Goal: Use online tool/utility: Utilize a website feature to perform a specific function

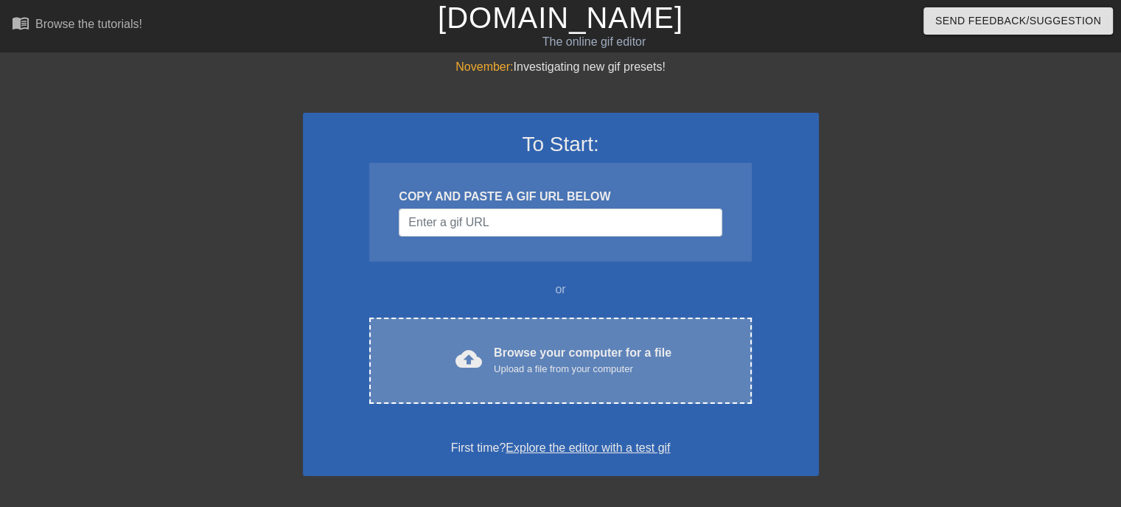
click at [606, 344] on div "Browse your computer for a file Upload a file from your computer" at bounding box center [583, 360] width 178 height 32
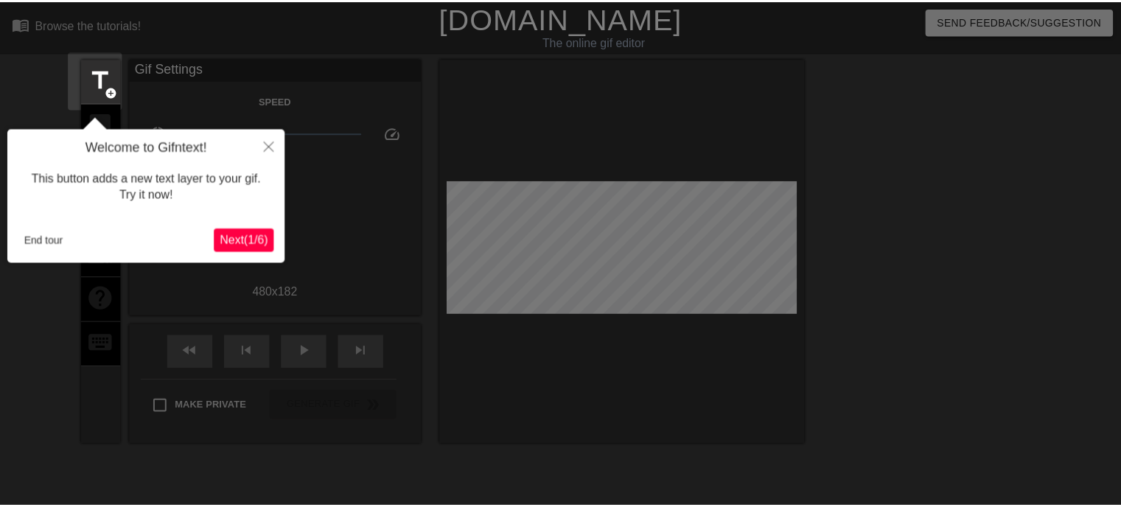
scroll to position [35, 0]
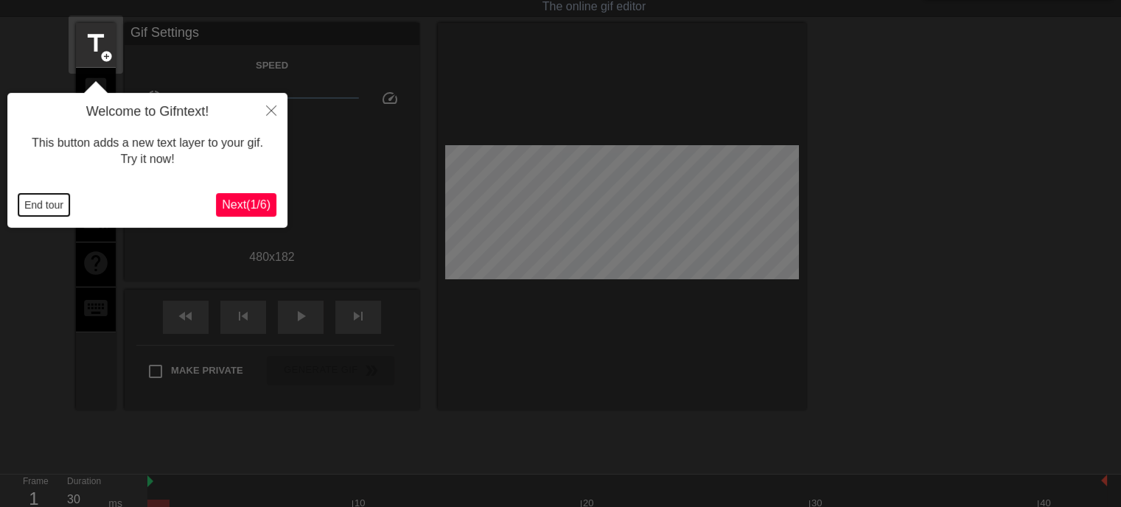
click at [38, 205] on button "End tour" at bounding box center [43, 205] width 51 height 22
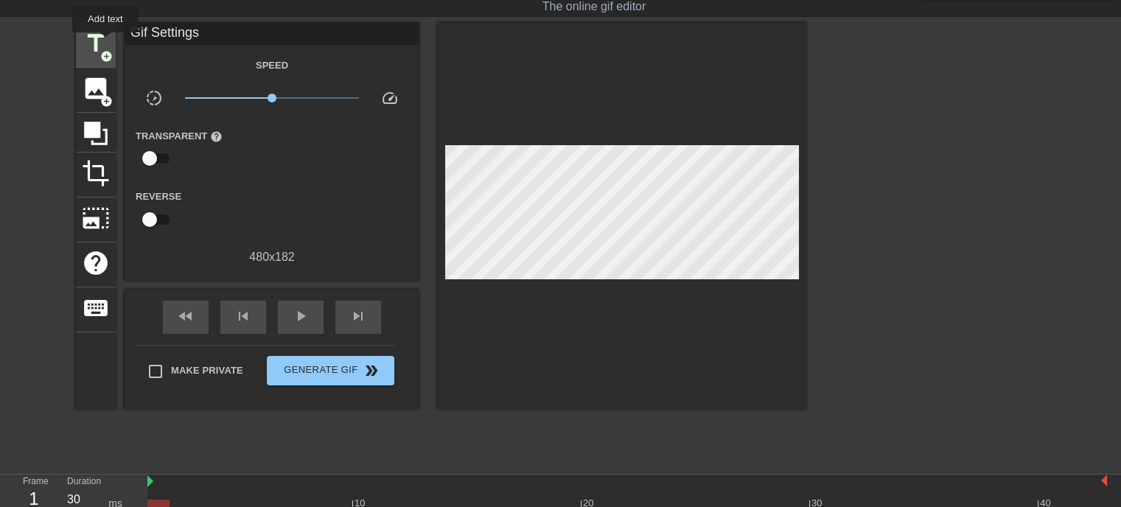
click at [105, 43] on span "title" at bounding box center [96, 43] width 28 height 28
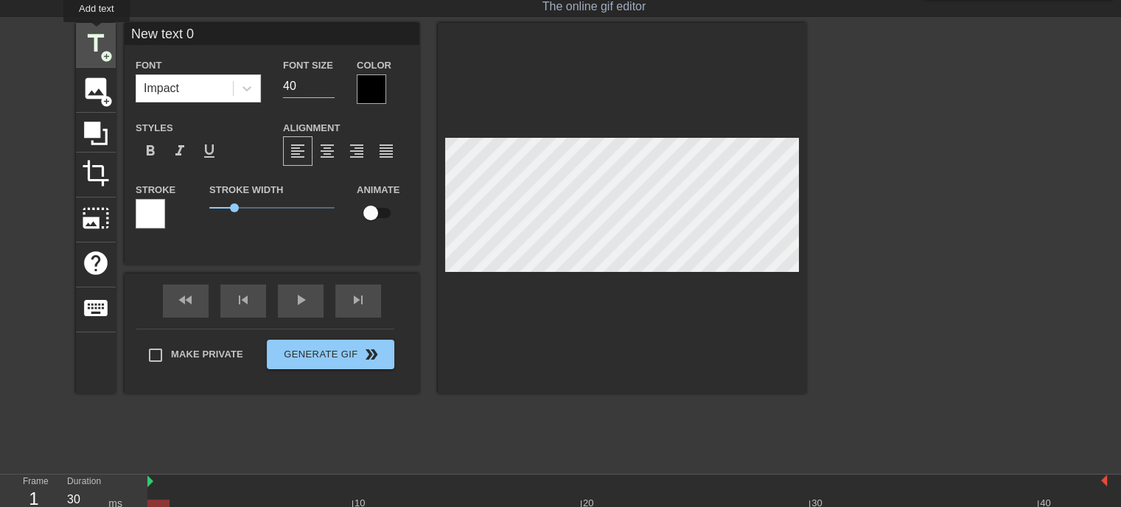
drag, startPoint x: 233, startPoint y: 35, endPoint x: 97, endPoint y: 32, distance: 136.4
click at [97, 32] on div "title add_circle image add_circle crop photo_size_select_large help keyboard Ne…" at bounding box center [441, 208] width 731 height 371
type input "いらっしゃいませじじくさい電気屋のブログへ"
click at [325, 85] on input "59" at bounding box center [309, 86] width 52 height 24
click at [330, 80] on input "67" at bounding box center [309, 86] width 52 height 24
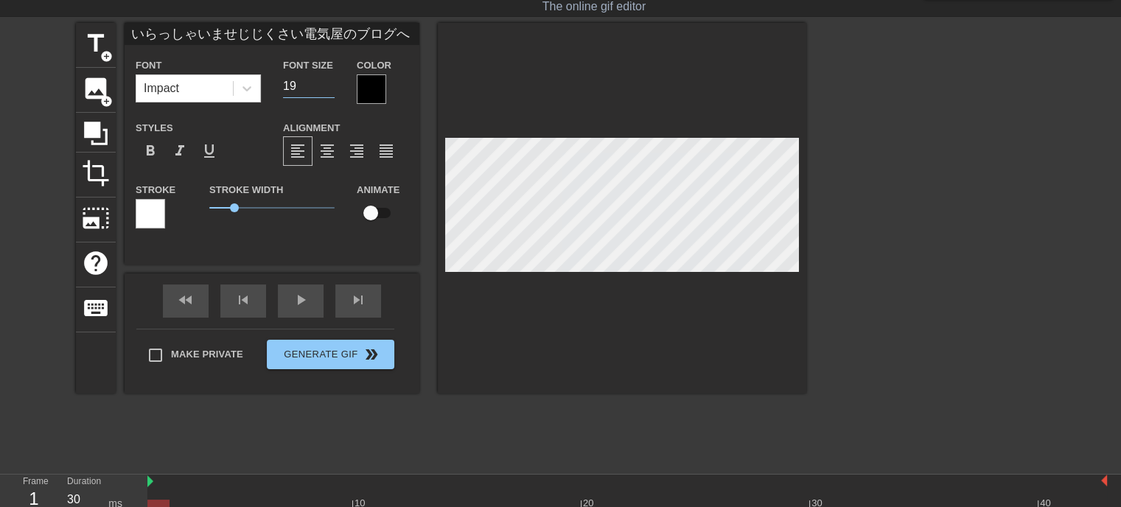
click at [328, 88] on input "19" at bounding box center [309, 86] width 52 height 24
click at [330, 80] on input "20" at bounding box center [309, 86] width 52 height 24
click at [330, 80] on input "21" at bounding box center [309, 86] width 52 height 24
type input "22"
click at [330, 80] on input "22" at bounding box center [309, 86] width 52 height 24
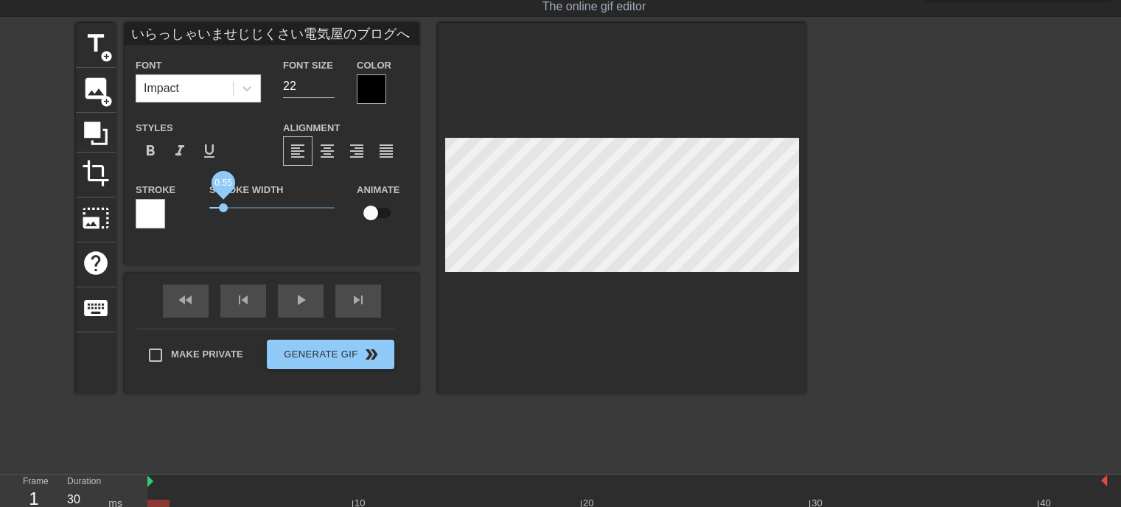
drag, startPoint x: 234, startPoint y: 209, endPoint x: 221, endPoint y: 209, distance: 13.3
click at [223, 209] on span "0.55" at bounding box center [223, 207] width 9 height 9
click at [375, 91] on div at bounding box center [371, 88] width 29 height 29
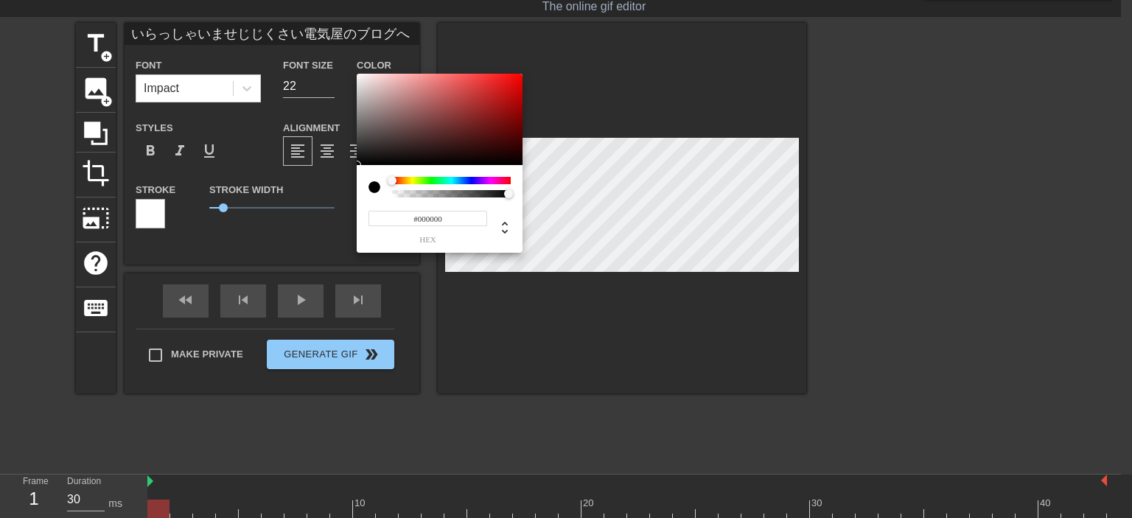
click at [457, 217] on input "#000000" at bounding box center [428, 218] width 119 height 15
type input "#ffff"
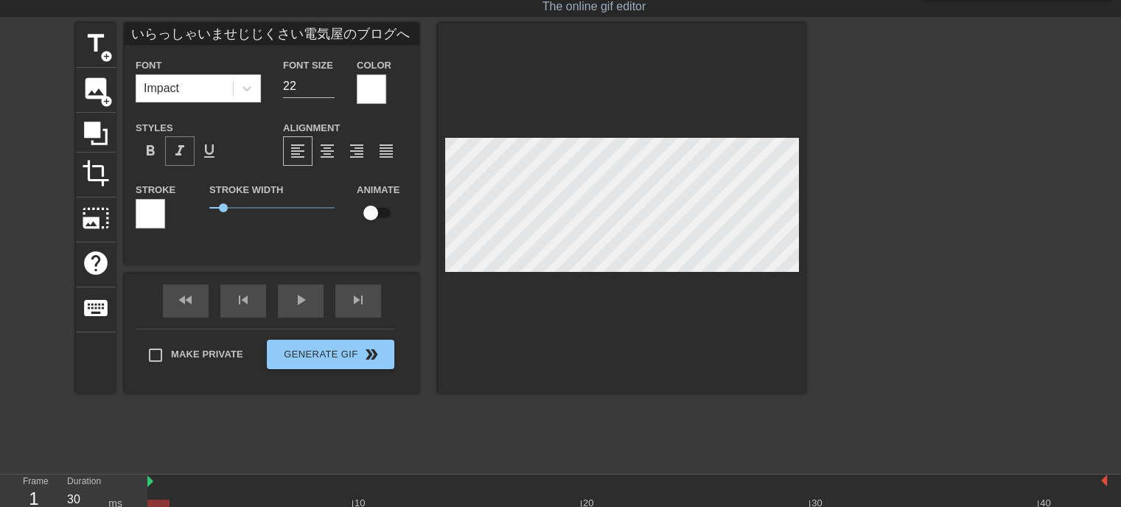
click at [180, 154] on span "format_italic" at bounding box center [180, 151] width 18 height 18
click at [374, 86] on div at bounding box center [371, 88] width 29 height 29
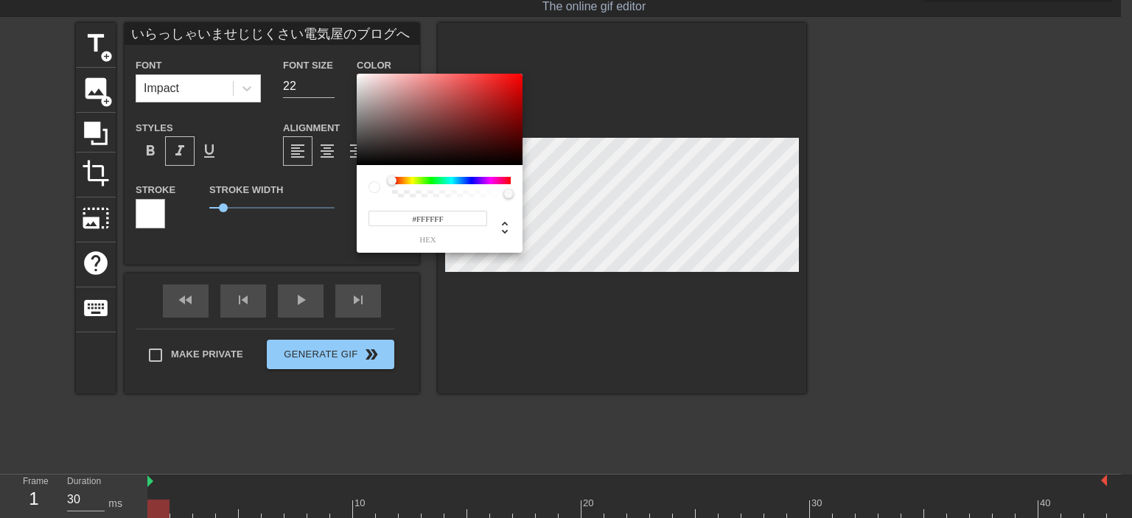
click at [413, 181] on div at bounding box center [451, 180] width 119 height 7
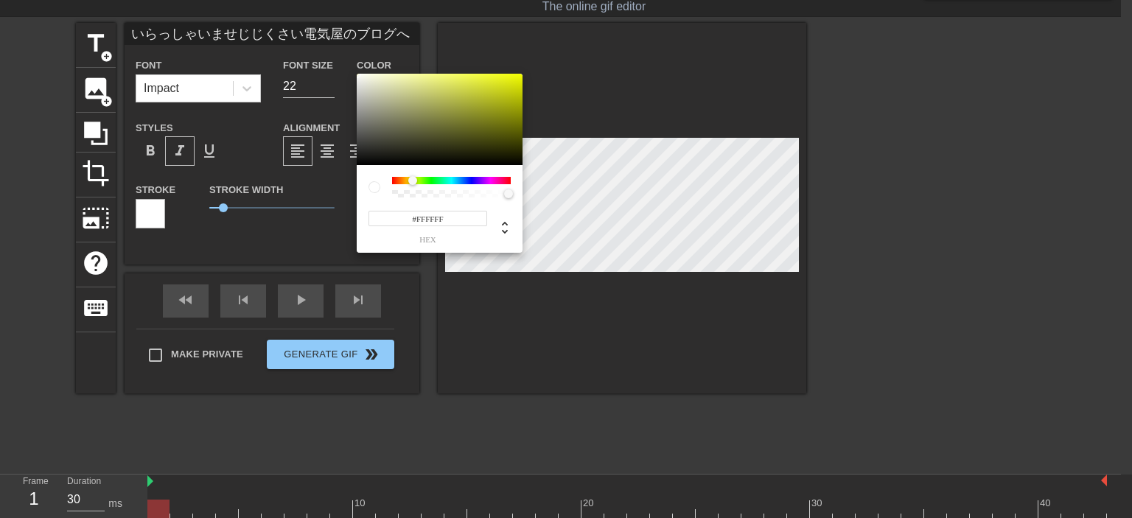
type input "#EEF811"
click at [512, 76] on div at bounding box center [440, 119] width 166 height 91
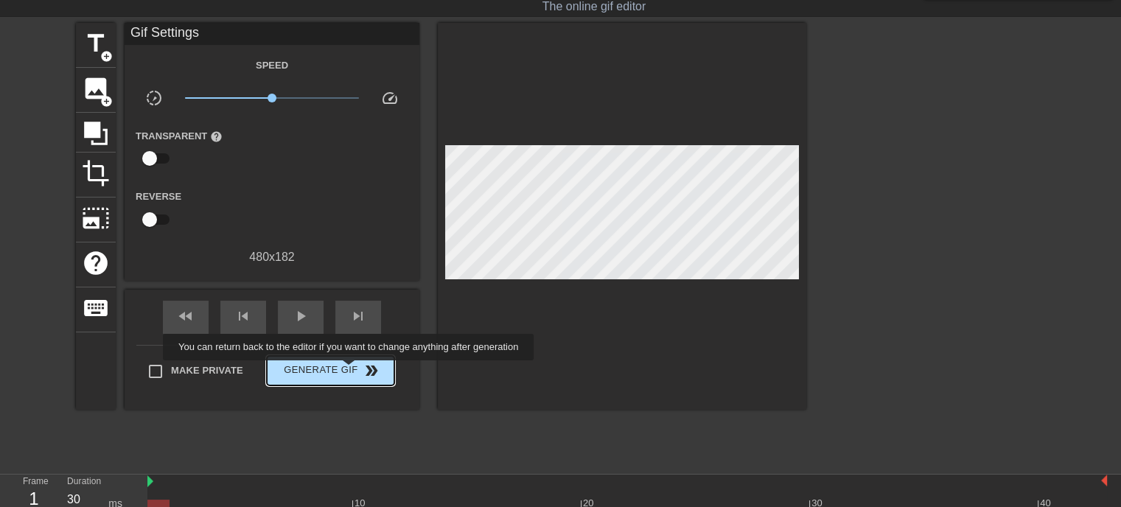
click at [350, 371] on span "Generate Gif double_arrow" at bounding box center [331, 371] width 116 height 18
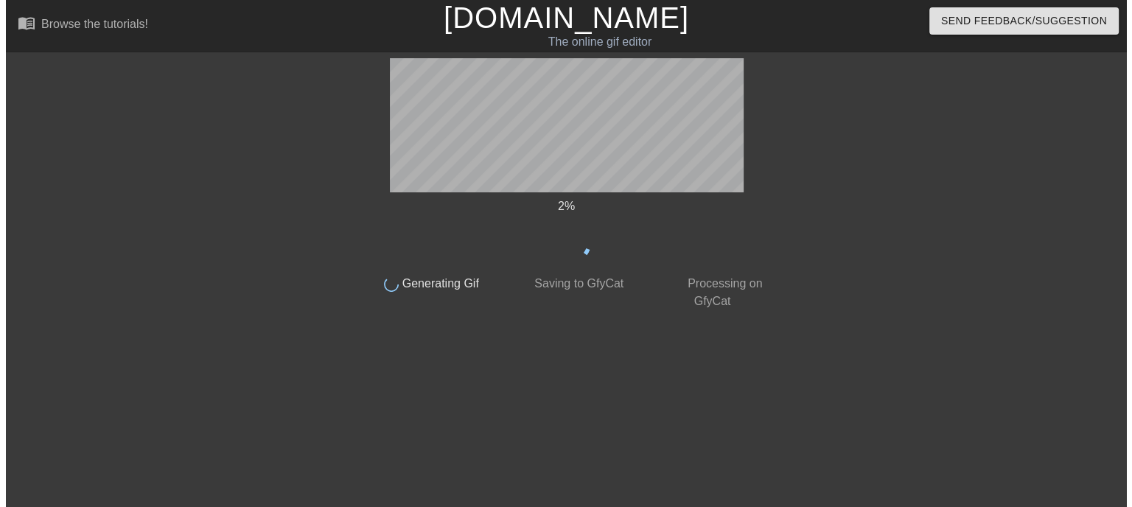
scroll to position [0, 0]
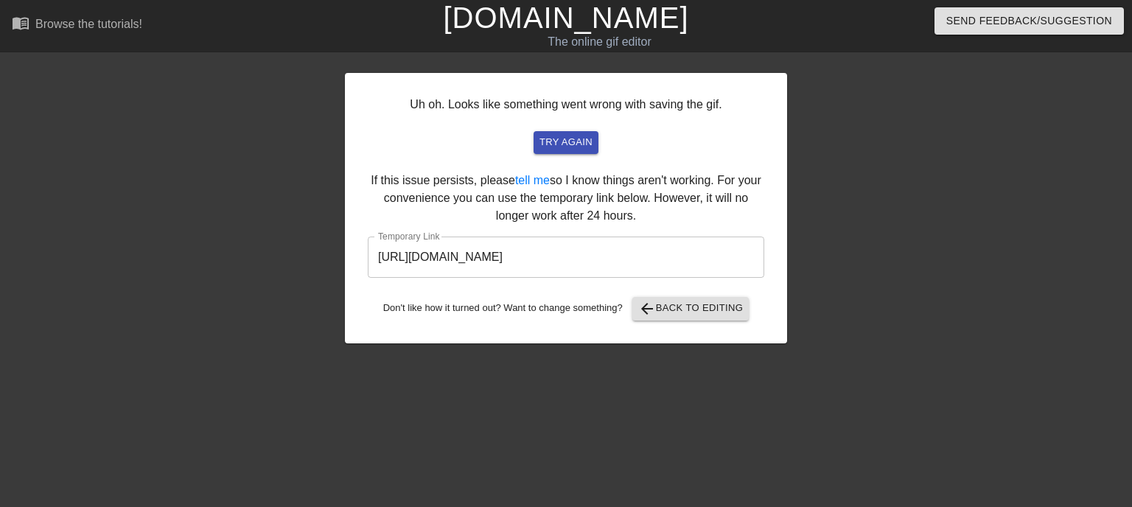
click at [467, 293] on div "Uh oh. Looks like something went wrong with saving the gif. try again If this i…" at bounding box center [566, 208] width 442 height 271
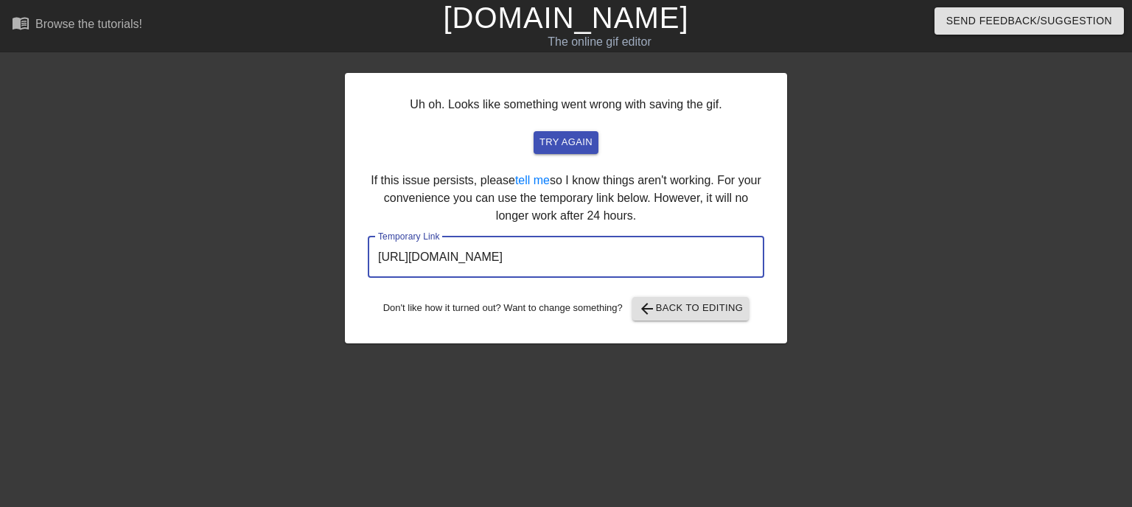
drag, startPoint x: 703, startPoint y: 259, endPoint x: 324, endPoint y: 251, distance: 379.0
click at [324, 251] on div "Uh oh. Looks like something went wrong with saving the gif. try again If this i…" at bounding box center [566, 279] width 1132 height 442
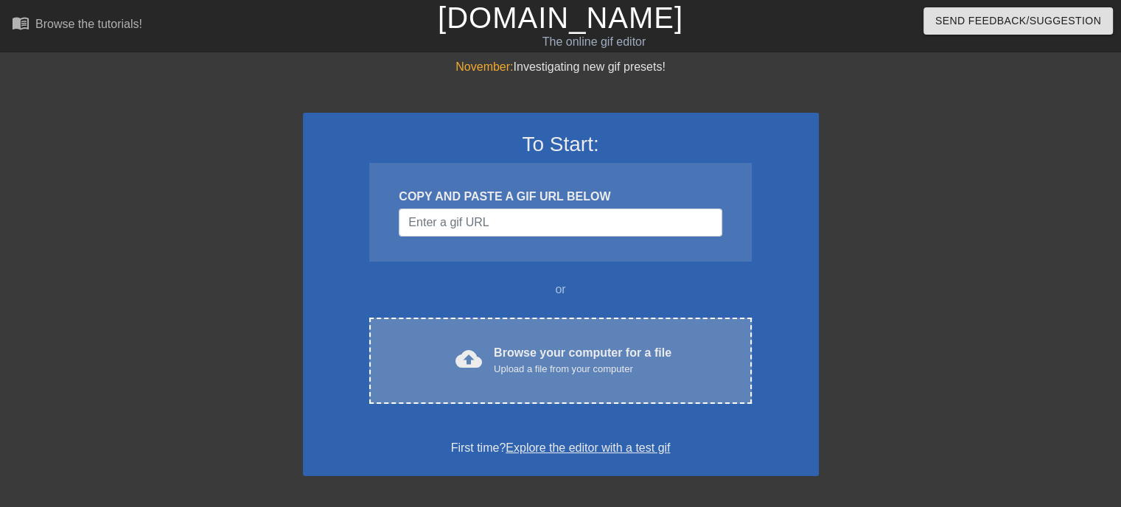
click at [548, 348] on div "Browse your computer for a file Upload a file from your computer" at bounding box center [583, 360] width 178 height 32
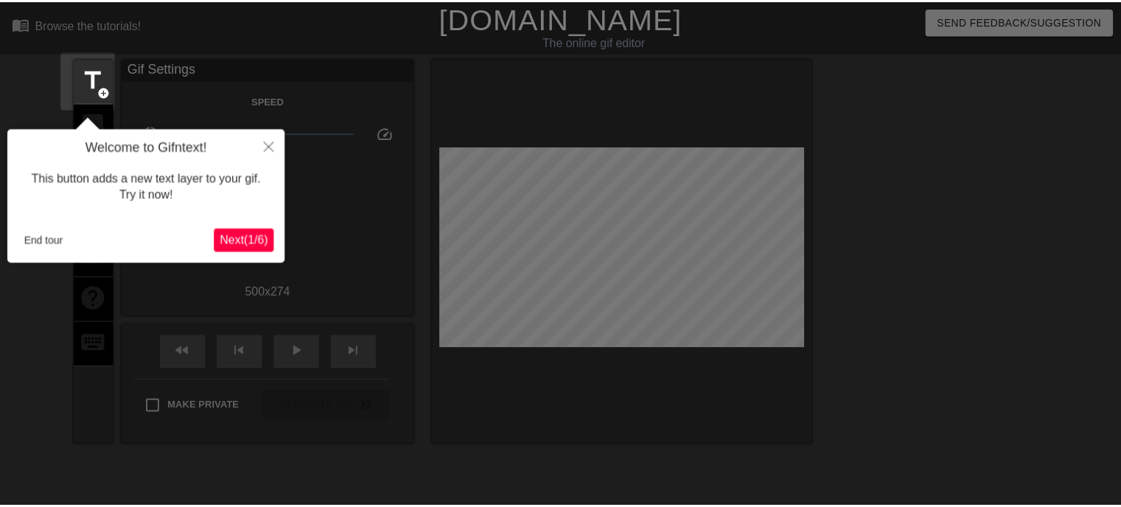
scroll to position [35, 0]
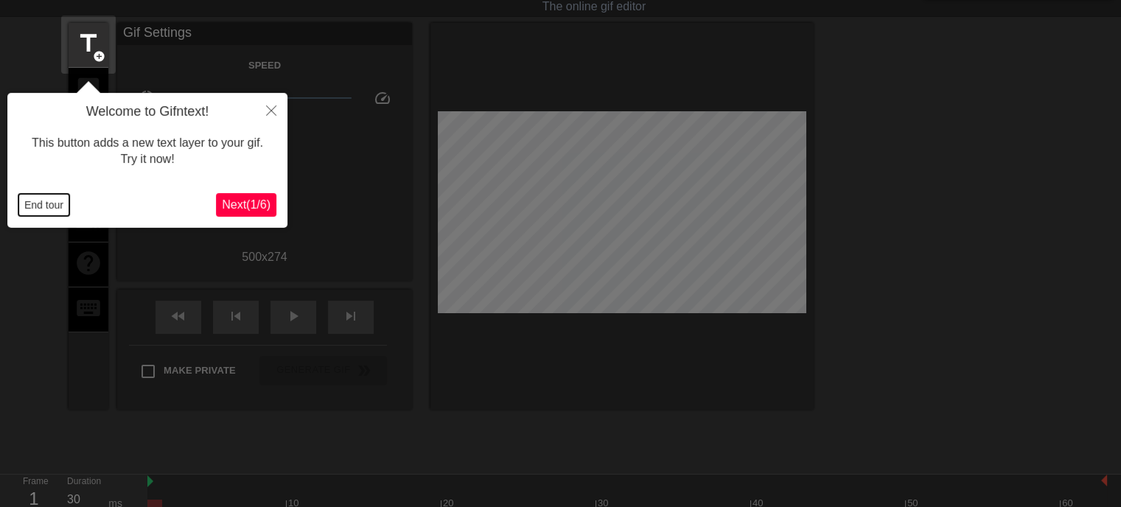
click at [41, 203] on button "End tour" at bounding box center [43, 205] width 51 height 22
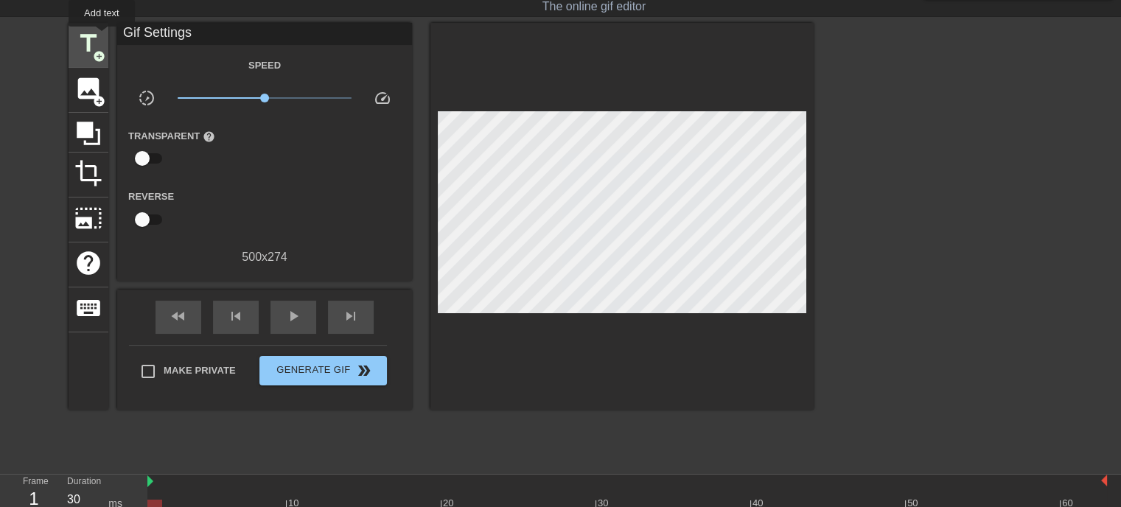
click at [102, 37] on div "title add_circle" at bounding box center [89, 45] width 40 height 45
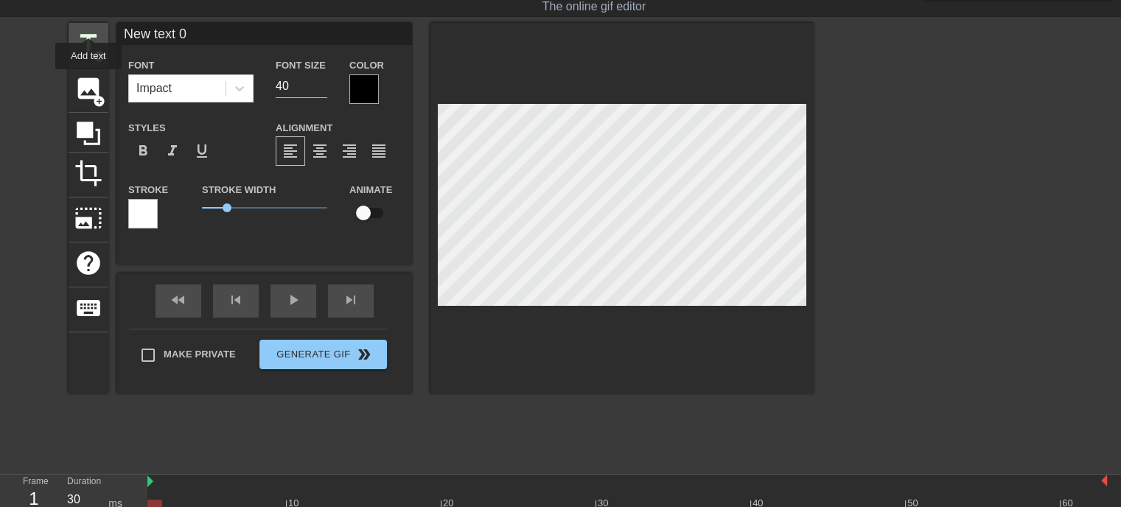
drag, startPoint x: 203, startPoint y: 32, endPoint x: 77, endPoint y: 24, distance: 126.3
click at [79, 24] on div "title add_circle image add_circle crop photo_size_select_large help keyboard Ne…" at bounding box center [441, 208] width 745 height 371
type input "いらっしゃいませじじくさい電気屋のブログへ"
click at [321, 89] on input "26" at bounding box center [302, 86] width 52 height 24
click at [321, 89] on input "25" at bounding box center [302, 86] width 52 height 24
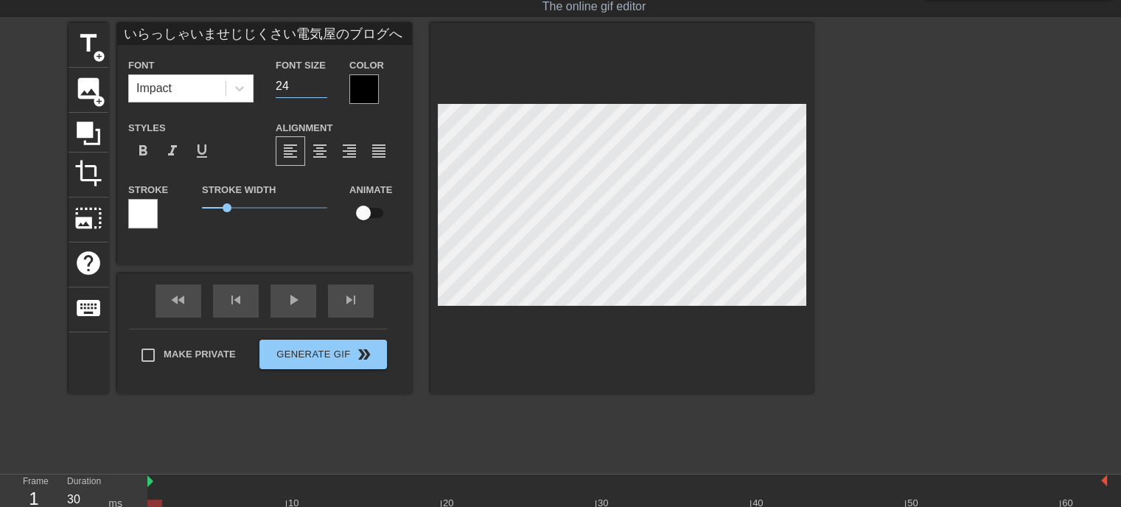
click at [321, 89] on input "24" at bounding box center [302, 86] width 52 height 24
type input "23"
click at [321, 89] on input "23" at bounding box center [302, 86] width 52 height 24
click at [373, 91] on div at bounding box center [363, 88] width 29 height 29
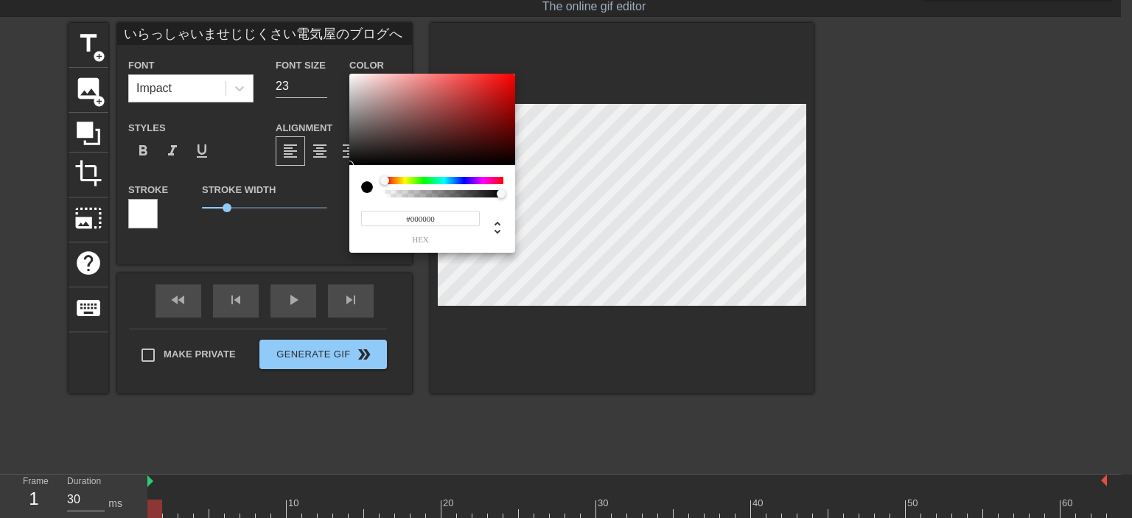
click at [442, 220] on input "#000000" at bounding box center [420, 218] width 119 height 15
type input "#ffff"
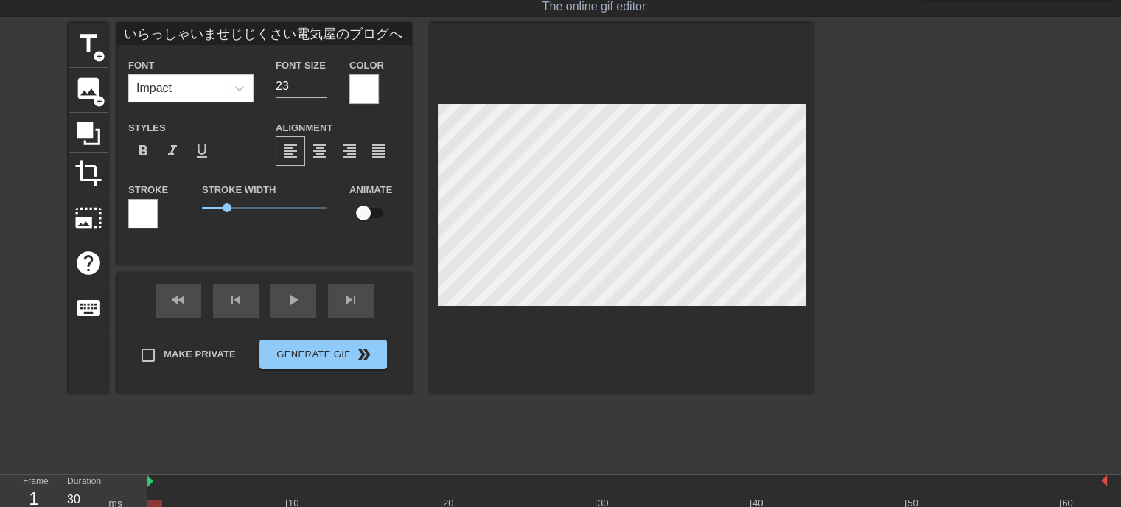
click at [138, 215] on div at bounding box center [142, 213] width 29 height 29
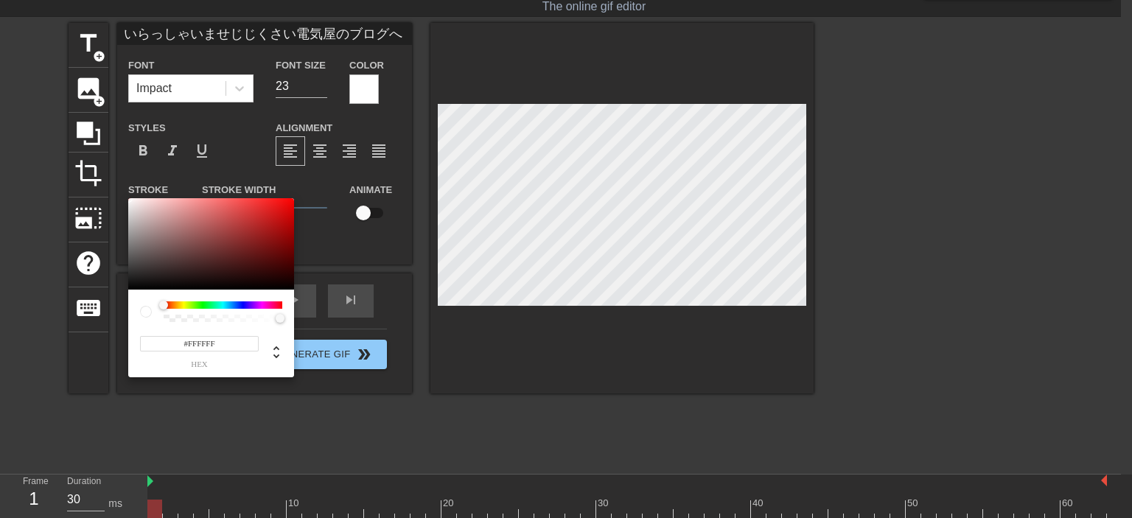
click at [241, 305] on div at bounding box center [223, 305] width 119 height 7
click at [241, 304] on div at bounding box center [223, 305] width 119 height 7
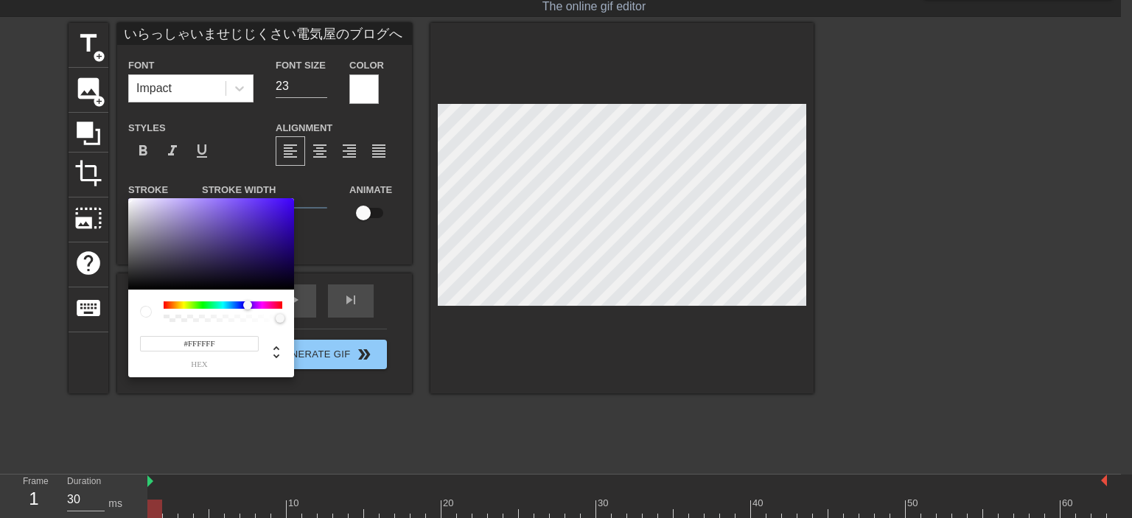
drag, startPoint x: 166, startPoint y: 304, endPoint x: 248, endPoint y: 306, distance: 81.9
click at [248, 306] on div at bounding box center [247, 305] width 9 height 9
type input "#521CF5"
click at [275, 202] on div at bounding box center [211, 243] width 166 height 91
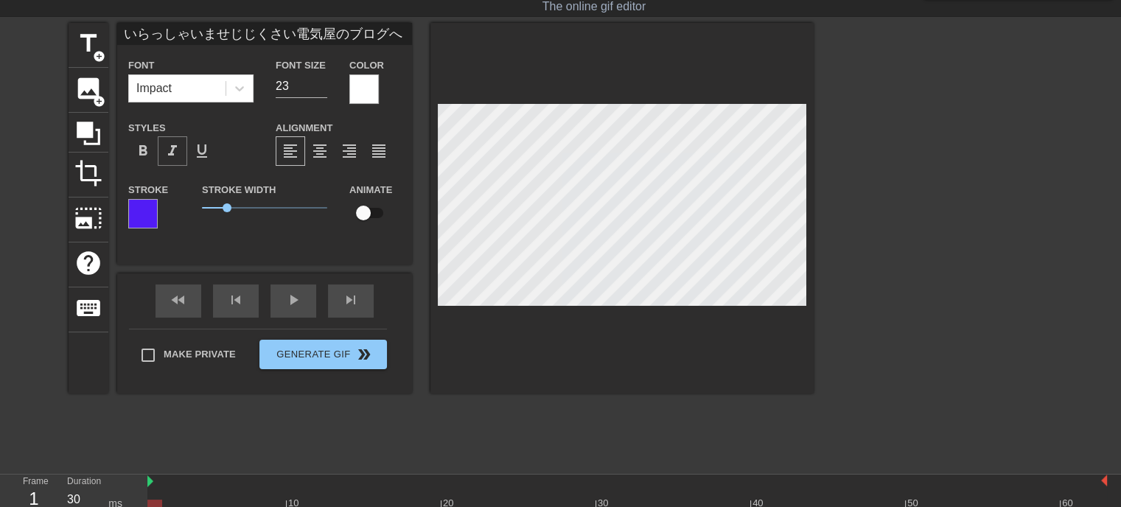
click at [167, 158] on span "format_italic" at bounding box center [173, 151] width 18 height 18
click at [139, 220] on div at bounding box center [142, 213] width 29 height 29
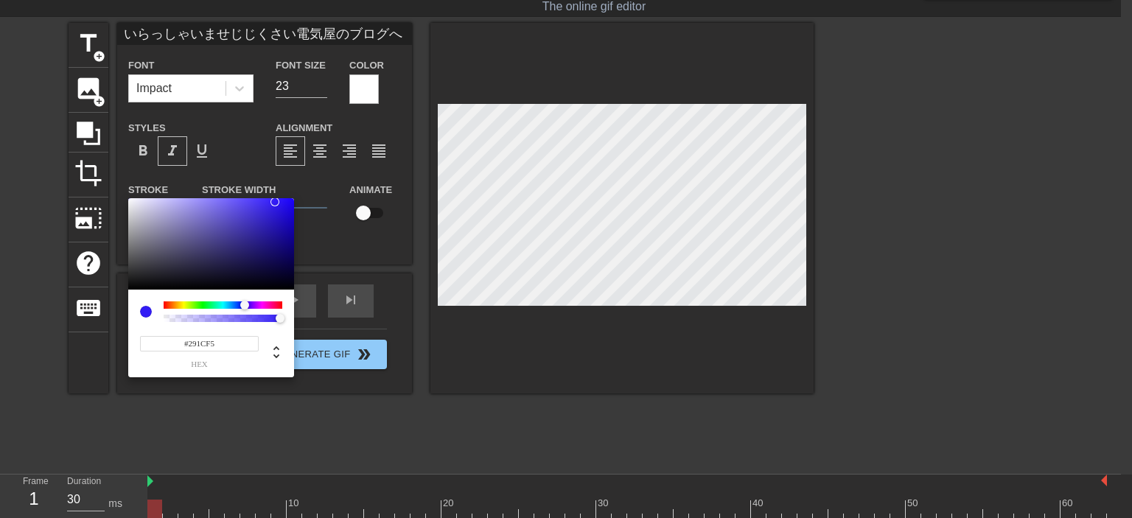
click at [244, 304] on div at bounding box center [244, 305] width 9 height 9
click at [287, 203] on div at bounding box center [211, 243] width 166 height 91
click at [248, 303] on div at bounding box center [248, 305] width 9 height 9
drag, startPoint x: 237, startPoint y: 346, endPoint x: 217, endPoint y: 349, distance: 20.2
click at [233, 346] on input "#4D0BF3" at bounding box center [199, 343] width 119 height 15
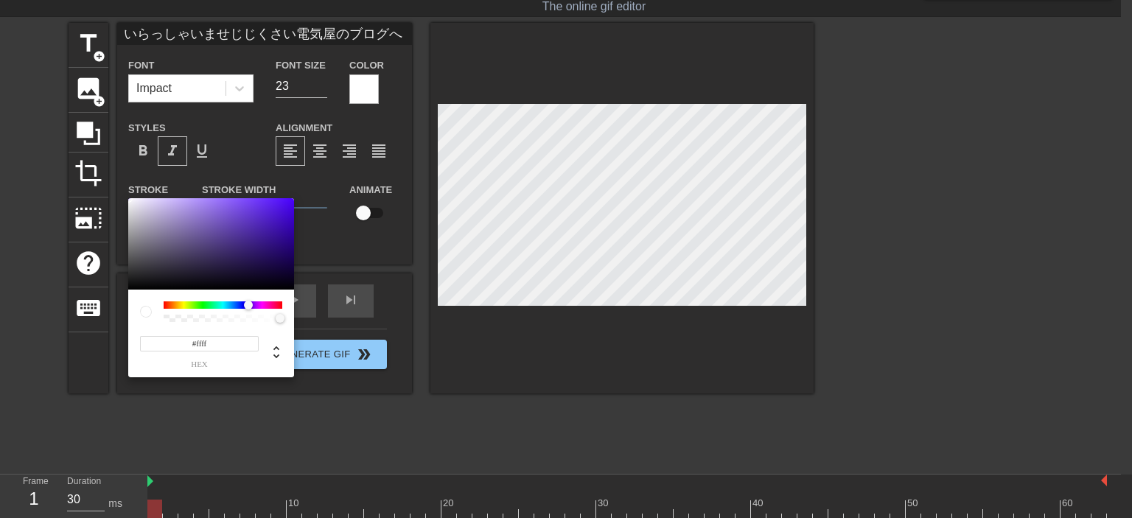
type input "#ffff"
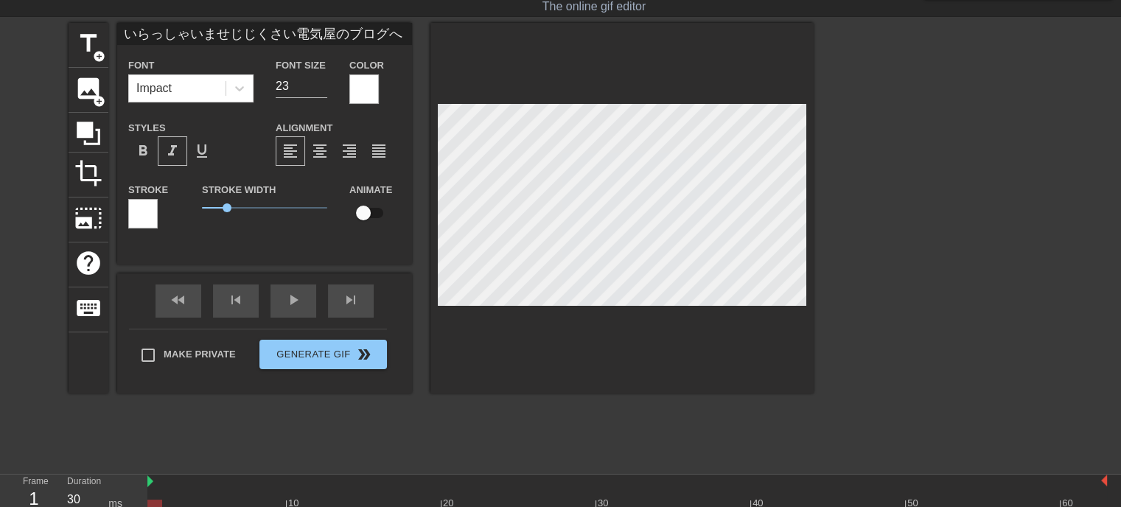
click at [358, 89] on div at bounding box center [363, 88] width 29 height 29
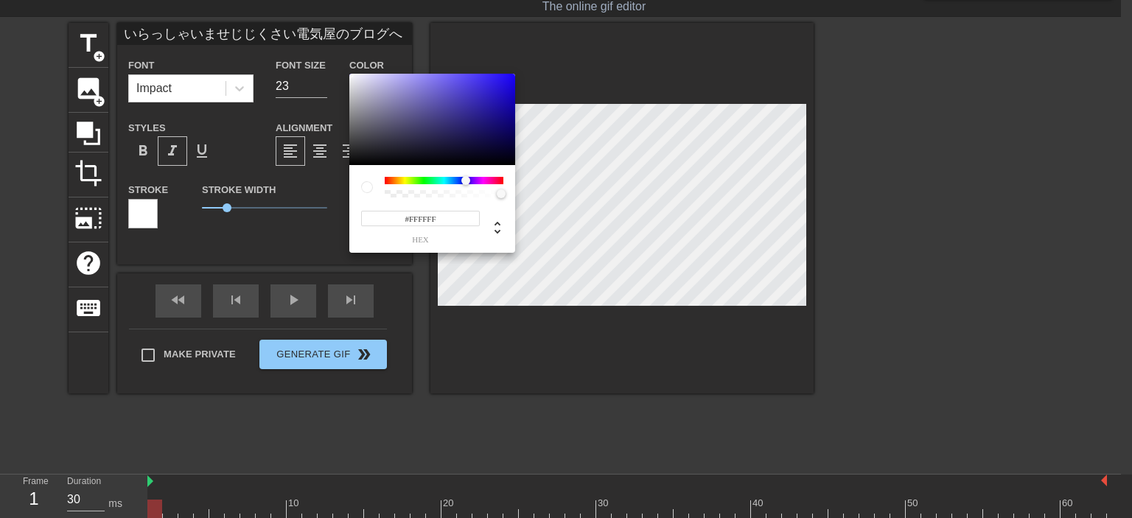
drag, startPoint x: 389, startPoint y: 179, endPoint x: 478, endPoint y: 141, distance: 96.4
click at [466, 182] on div at bounding box center [470, 181] width 9 height 9
type input "#220CEA"
click at [506, 82] on div at bounding box center [432, 119] width 166 height 91
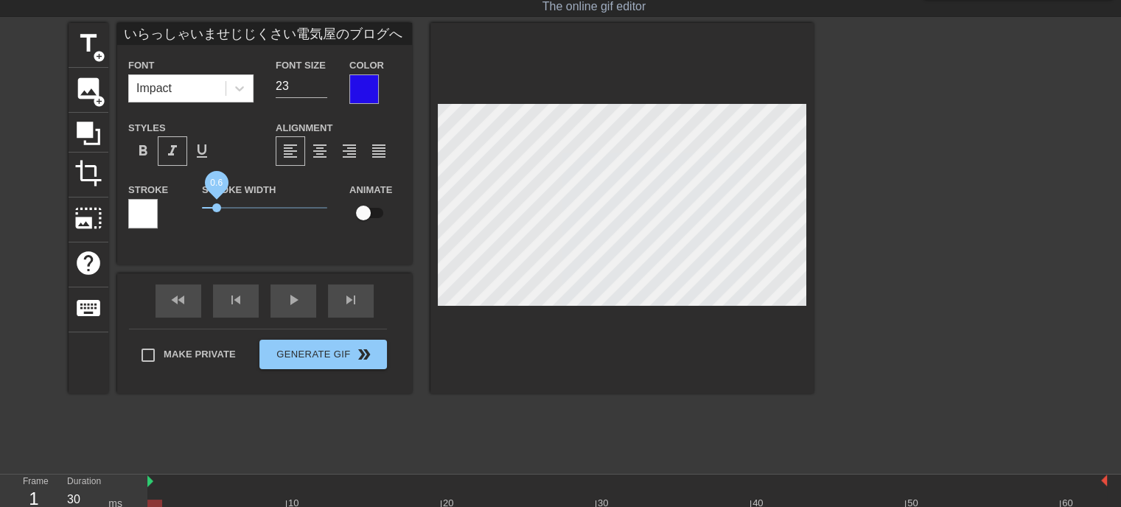
click at [217, 206] on span "0.6" at bounding box center [264, 208] width 125 height 18
drag, startPoint x: 215, startPoint y: 203, endPoint x: 231, endPoint y: 213, distance: 18.2
click at [231, 213] on span "1.15" at bounding box center [264, 208] width 125 height 18
click at [147, 155] on span "format_bold" at bounding box center [143, 151] width 18 height 18
drag, startPoint x: 232, startPoint y: 207, endPoint x: 222, endPoint y: 207, distance: 10.3
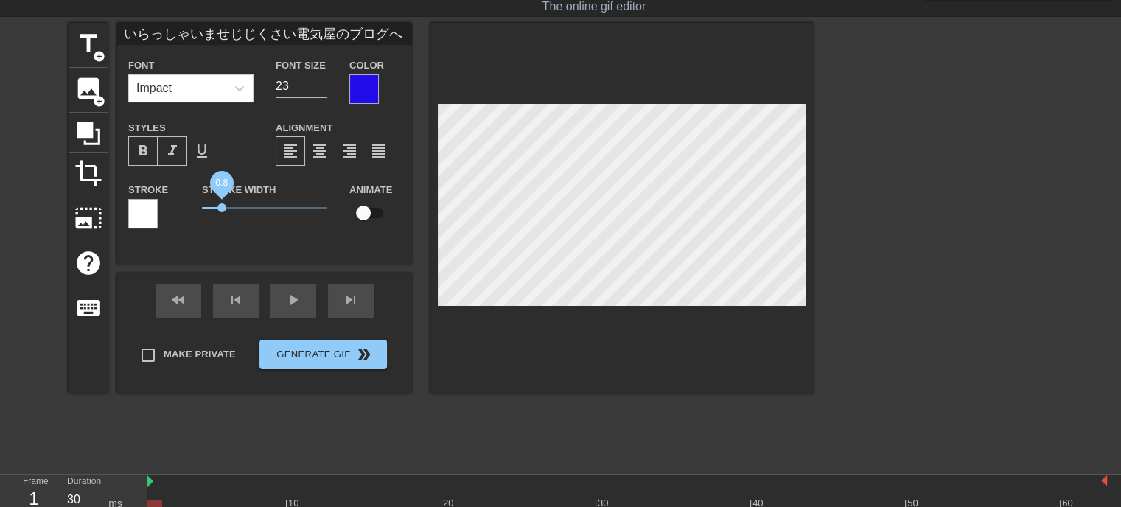
click at [222, 207] on span "0.8" at bounding box center [221, 207] width 9 height 9
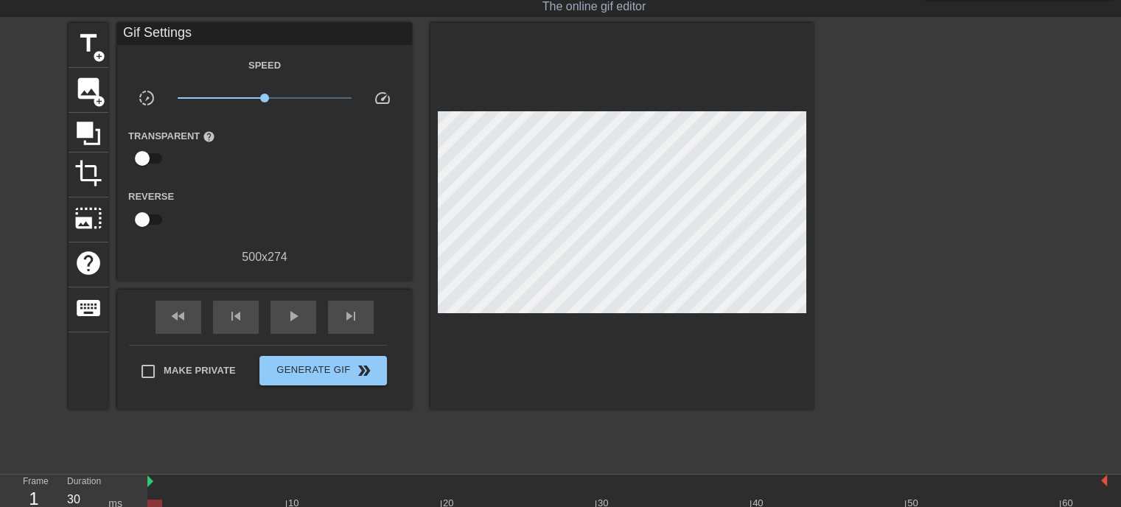
click at [487, 360] on div at bounding box center [622, 216] width 383 height 387
click at [349, 371] on span "Generate Gif double_arrow" at bounding box center [323, 371] width 116 height 18
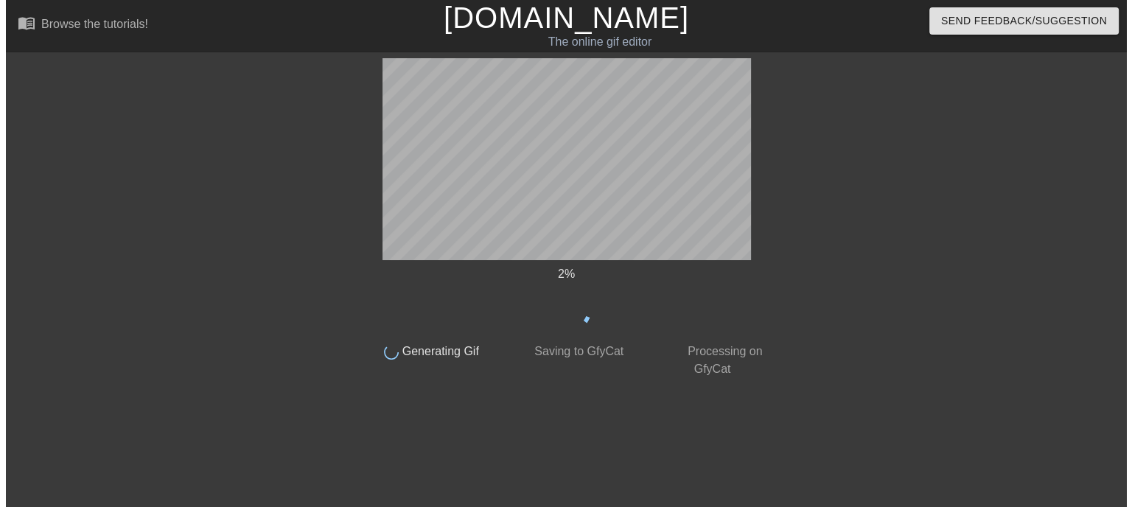
scroll to position [0, 0]
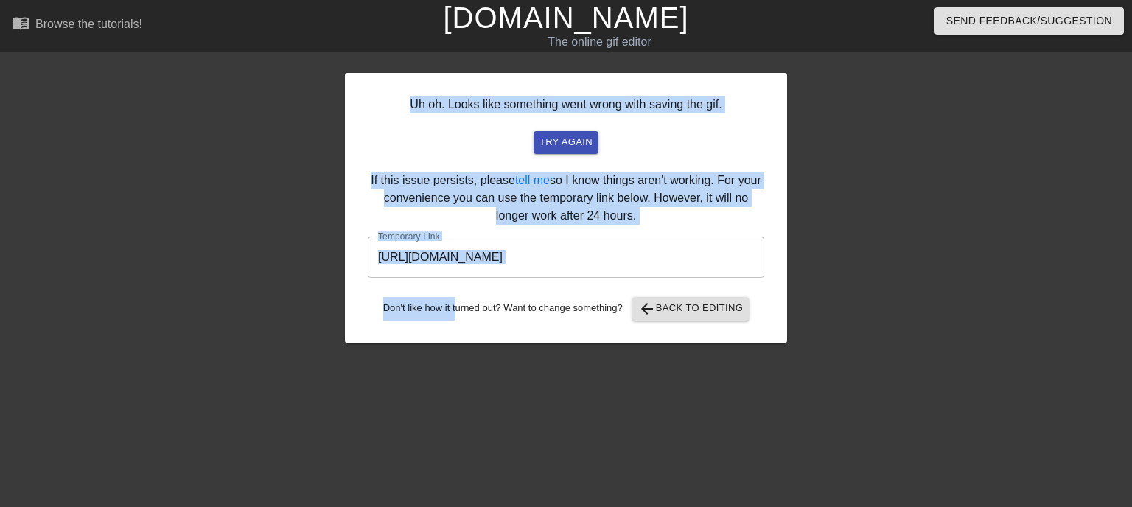
drag, startPoint x: 456, startPoint y: 377, endPoint x: 458, endPoint y: 367, distance: 10.6
click at [454, 372] on div "Uh oh. Looks like something went wrong with saving the gif. try again If this i…" at bounding box center [566, 279] width 442 height 442
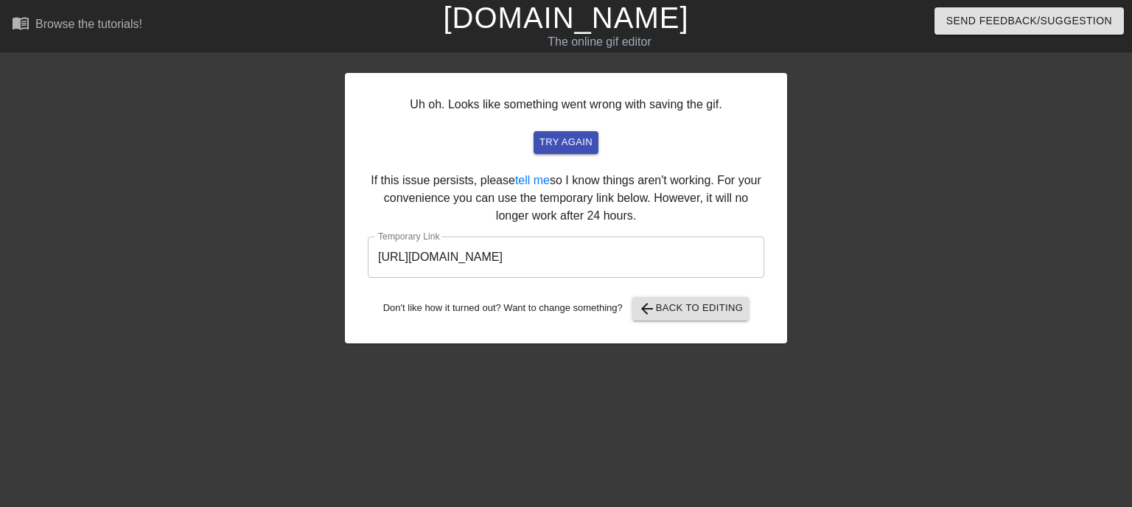
click at [655, 393] on div "Uh oh. Looks like something went wrong with saving the gif. try again If this i…" at bounding box center [566, 279] width 442 height 442
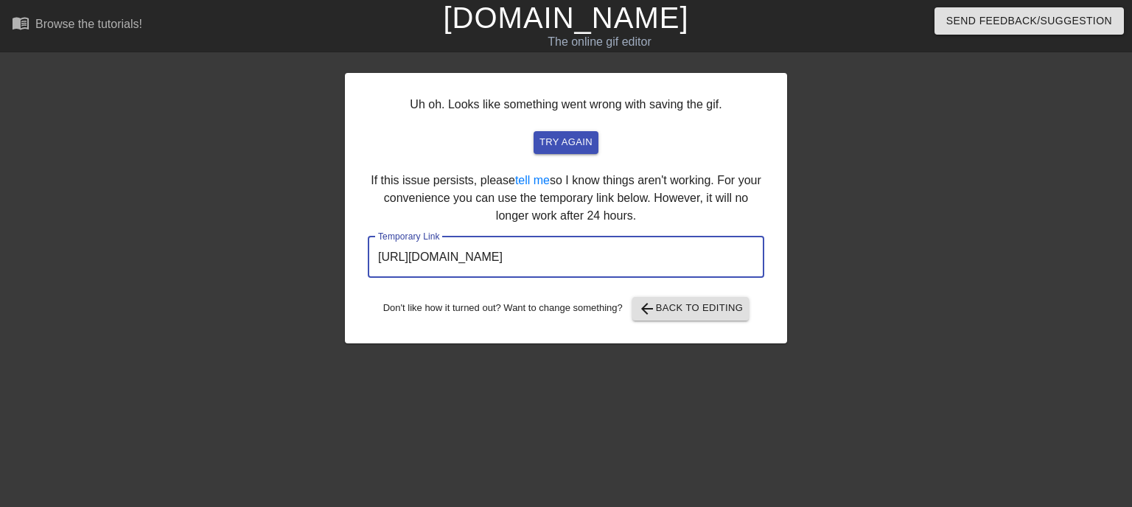
drag, startPoint x: 529, startPoint y: 257, endPoint x: 133, endPoint y: 248, distance: 395.9
click at [133, 248] on div "Uh oh. Looks like something went wrong with saving the gif. try again If this i…" at bounding box center [566, 279] width 1132 height 442
